Goal: Information Seeking & Learning: Learn about a topic

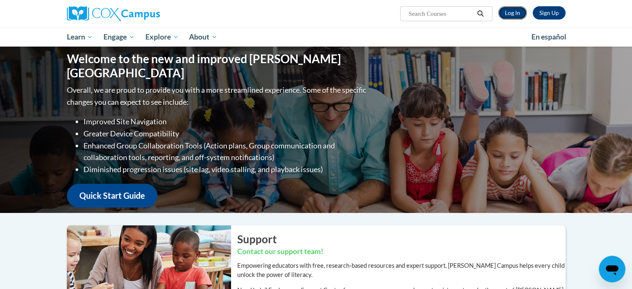
click at [519, 16] on link "Log In" at bounding box center [513, 12] width 29 height 13
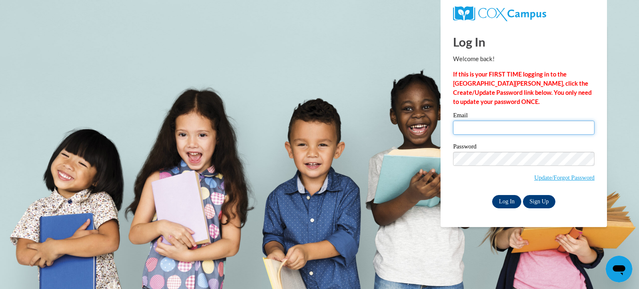
type input "jlofquis@kusd.edu"
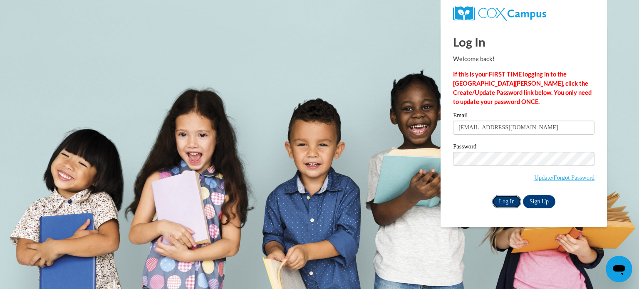
click at [514, 202] on input "Log In" at bounding box center [506, 201] width 29 height 13
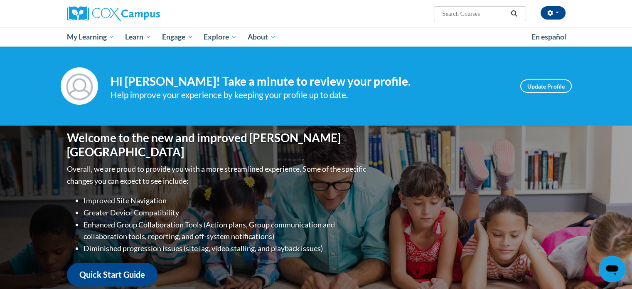
drag, startPoint x: 0, startPoint y: 0, endPoint x: 320, endPoint y: 112, distance: 338.9
click at [320, 112] on div "Your profile Hi Juliana Lofquist! Take a minute to review your profile. Help im…" at bounding box center [316, 86] width 632 height 79
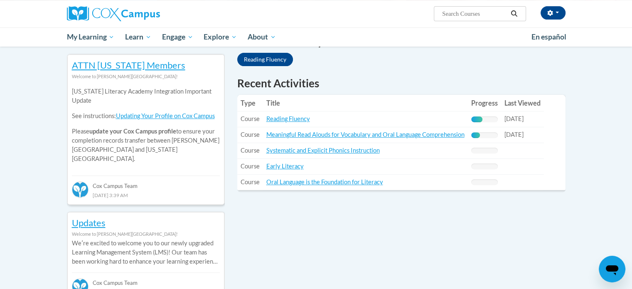
scroll to position [289, 0]
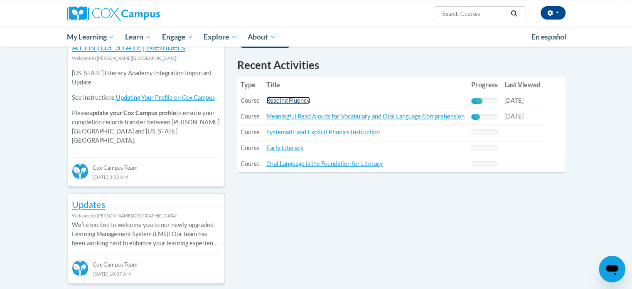
click at [291, 98] on link "Reading Fluency" at bounding box center [289, 100] width 44 height 7
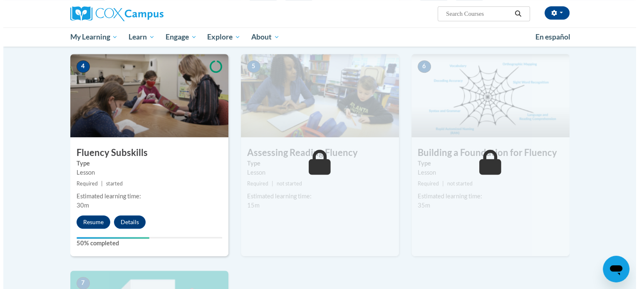
scroll to position [394, 0]
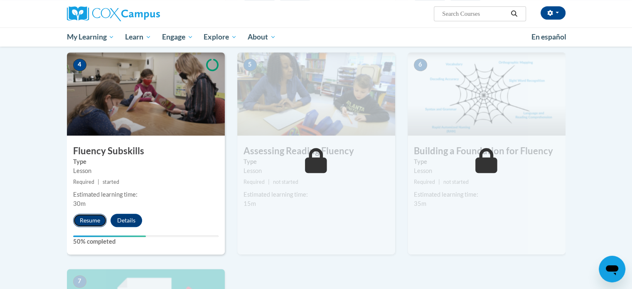
click at [88, 223] on button "Resume" at bounding box center [90, 220] width 34 height 13
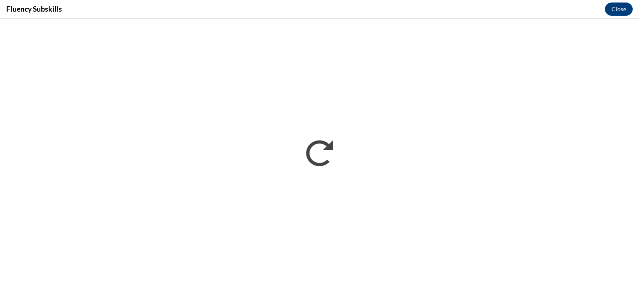
scroll to position [0, 0]
